Goal: Find specific page/section: Find specific page/section

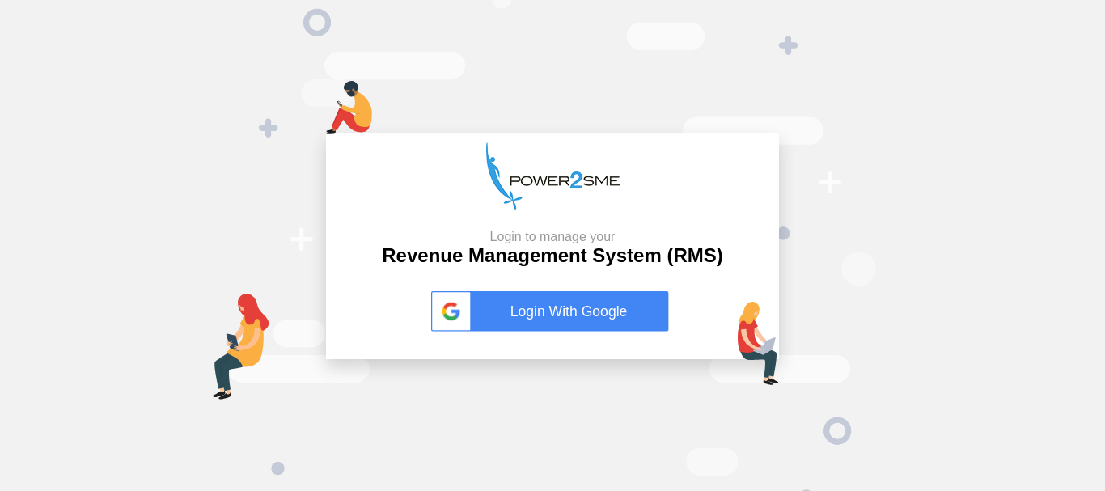
click at [554, 319] on link "Login With Google" at bounding box center [552, 311] width 243 height 40
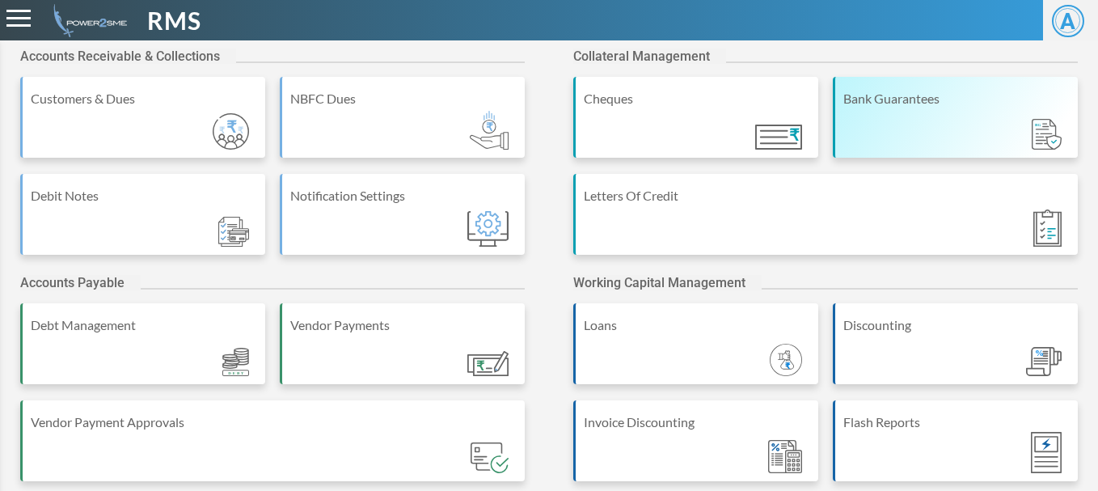
click at [936, 101] on div "Bank Guarantees" at bounding box center [956, 98] width 226 height 19
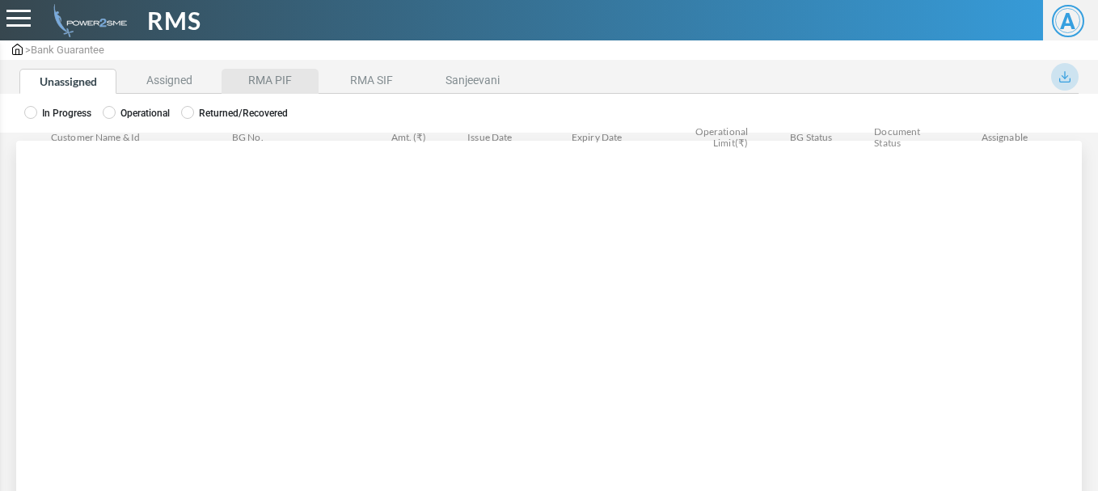
click at [260, 82] on li "RMA PIF" at bounding box center [270, 81] width 97 height 25
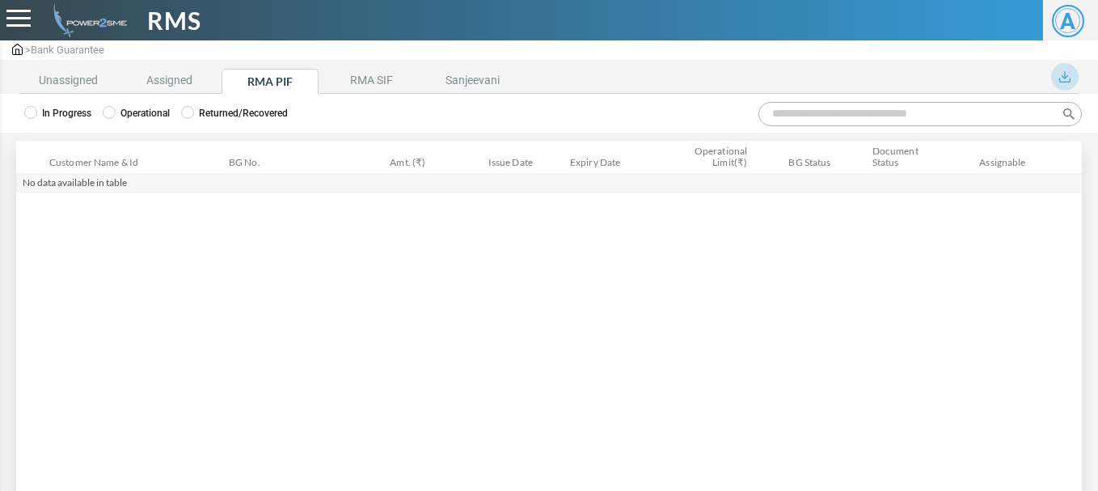
click at [154, 112] on label "Operational" at bounding box center [136, 113] width 67 height 15
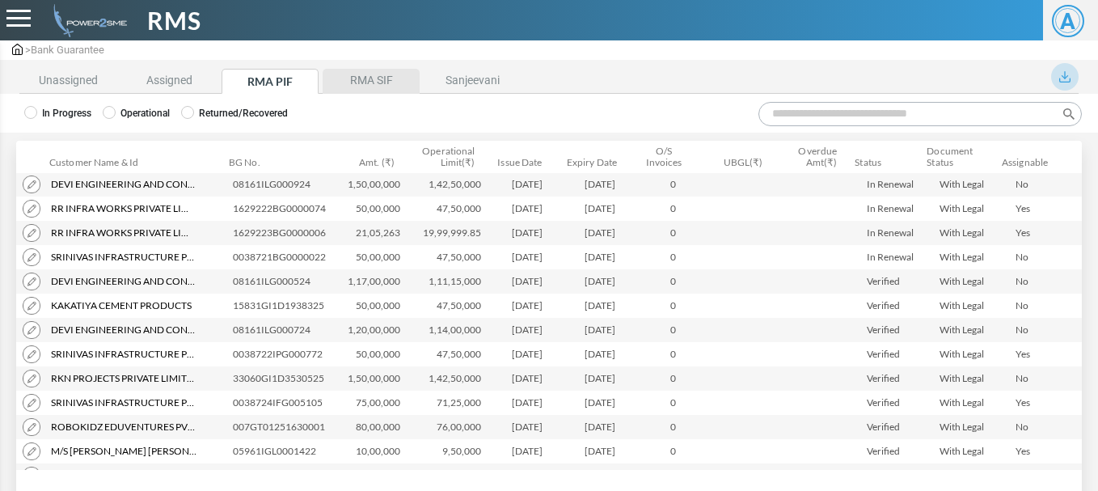
click at [352, 86] on li "RMA SIF" at bounding box center [371, 81] width 97 height 25
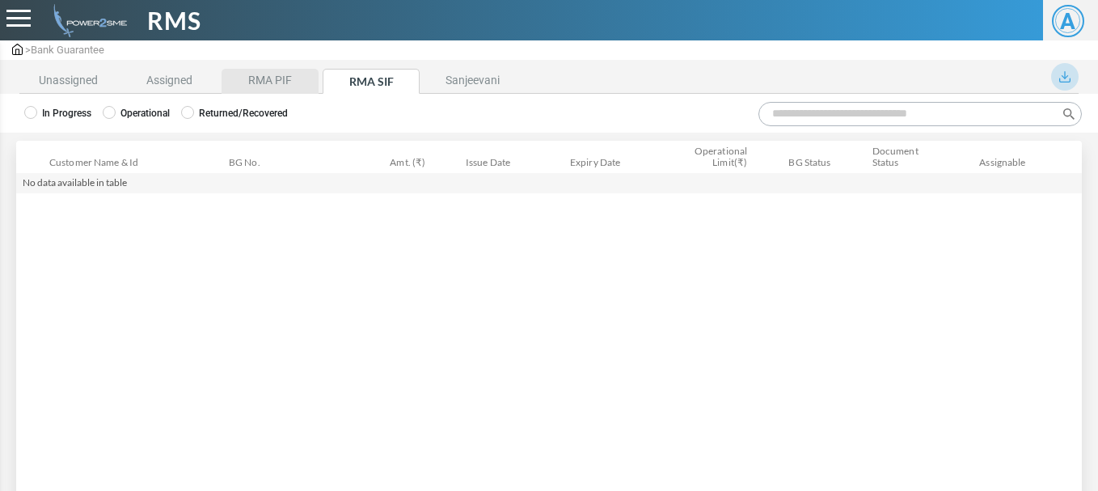
click at [239, 78] on li "RMA PIF" at bounding box center [270, 81] width 97 height 25
click at [128, 114] on label "Operational" at bounding box center [136, 113] width 67 height 15
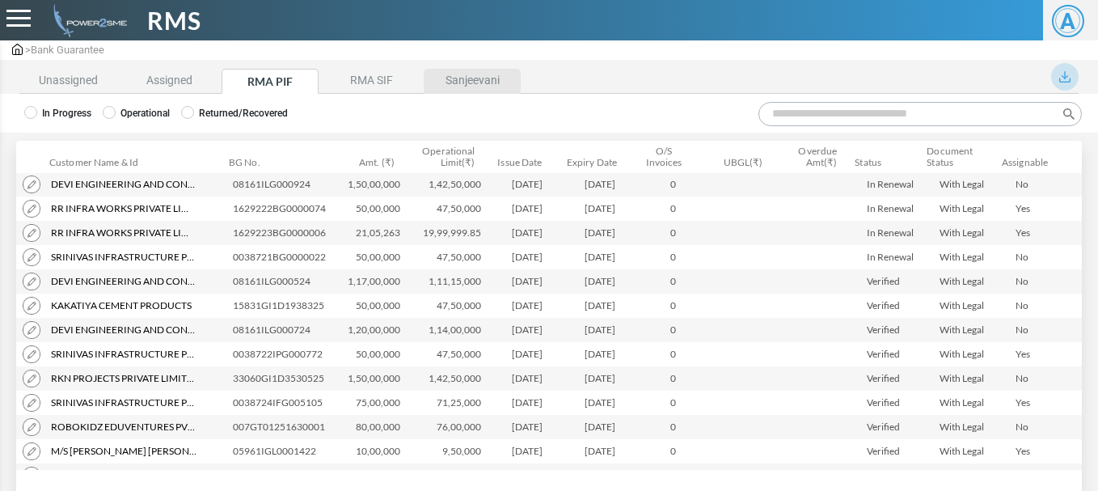
click at [455, 81] on li "Sanjeevani" at bounding box center [472, 81] width 97 height 25
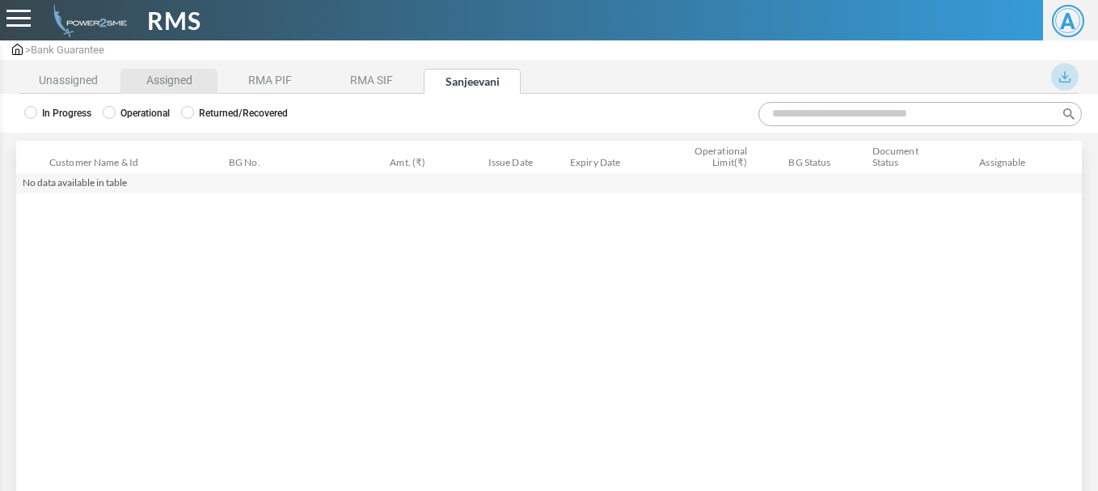
click at [185, 74] on li "Assigned" at bounding box center [168, 81] width 97 height 25
